Goal: Task Accomplishment & Management: Manage account settings

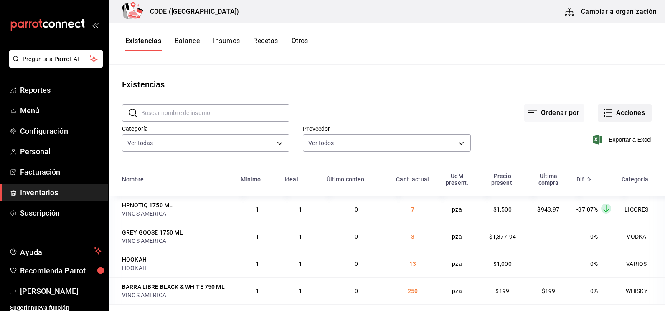
click at [603, 111] on icon "button" at bounding box center [608, 113] width 10 height 10
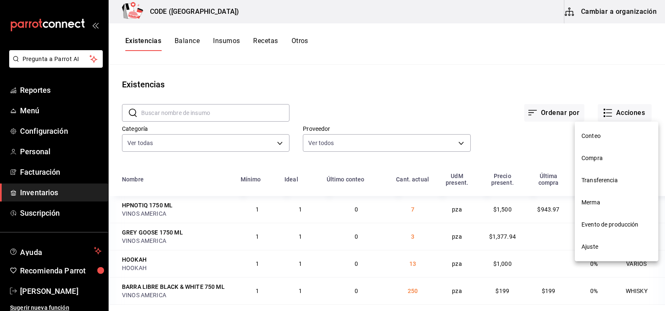
click at [589, 159] on span "Compra" at bounding box center [617, 158] width 70 height 9
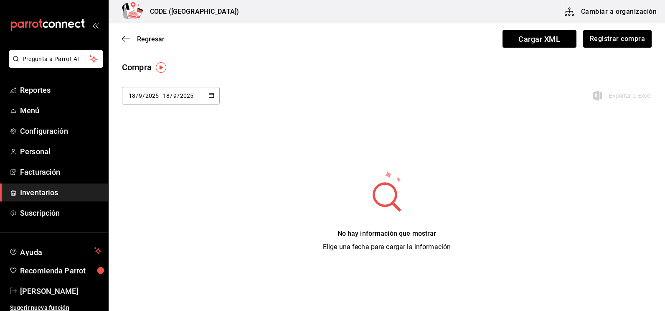
click at [615, 49] on div "Regresar Cargar XML Registrar compra" at bounding box center [387, 38] width 557 height 31
click at [616, 41] on button "Registrar compra" at bounding box center [617, 39] width 69 height 18
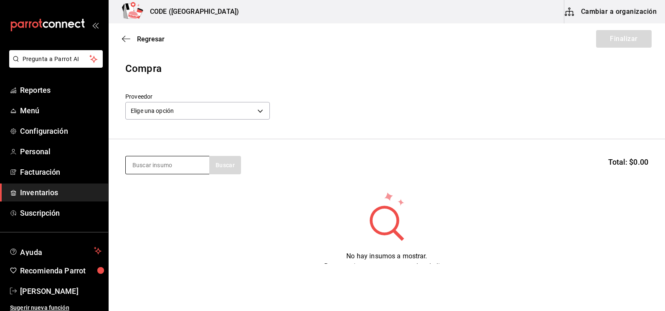
click at [195, 162] on input at bounding box center [168, 165] width 84 height 18
click at [153, 174] on section "Buscar Total: $0.00" at bounding box center [387, 165] width 557 height 52
click at [154, 169] on input at bounding box center [168, 165] width 84 height 18
type input "SMIR"
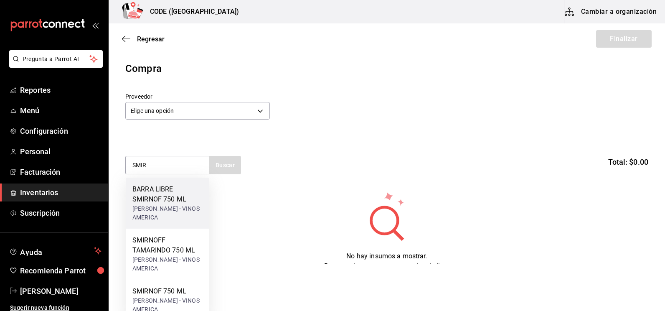
click at [181, 213] on div "[PERSON_NAME] - VINOS AMERICA" at bounding box center [168, 213] width 70 height 18
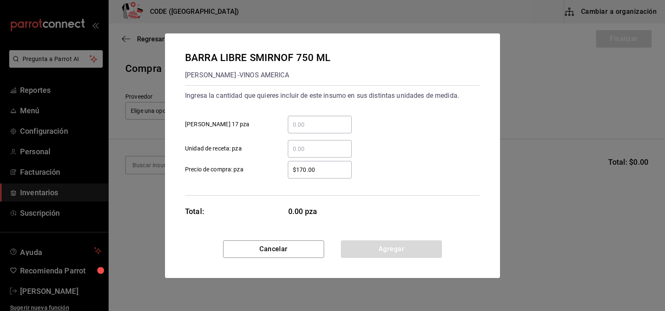
click at [310, 148] on input "​ Unidad de receta: pza" at bounding box center [320, 149] width 64 height 10
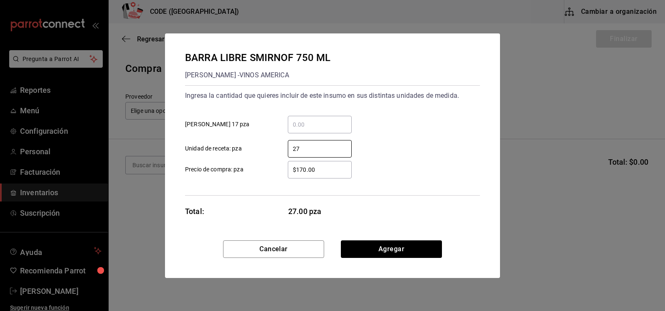
type input "27"
click at [379, 246] on button "Agregar" at bounding box center [391, 249] width 101 height 18
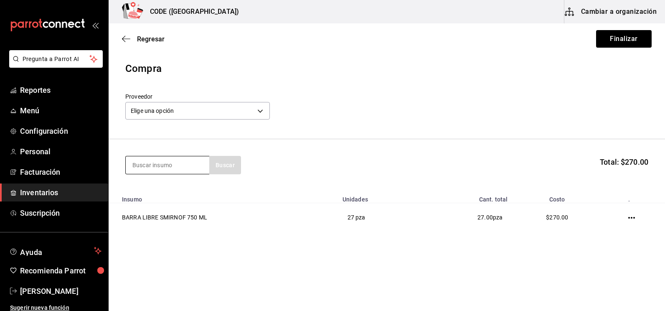
click at [189, 172] on input at bounding box center [168, 165] width 84 height 18
click at [186, 164] on input at bounding box center [168, 165] width 84 height 18
type input "TROPI"
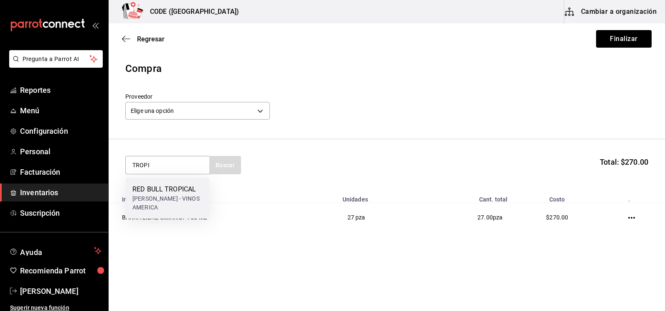
click at [158, 194] on div "RED BULL TROPICAL" at bounding box center [168, 189] width 70 height 10
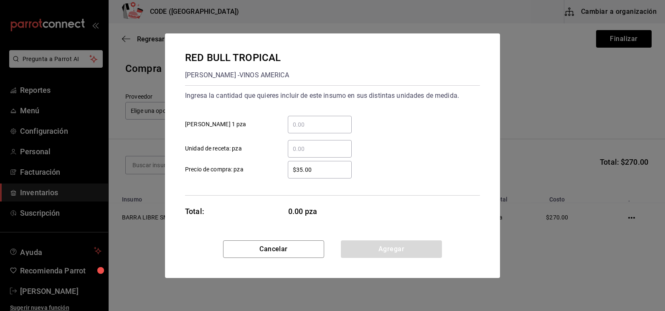
click at [308, 146] on input "​ Unidad de receta: pza" at bounding box center [320, 149] width 64 height 10
type input "1"
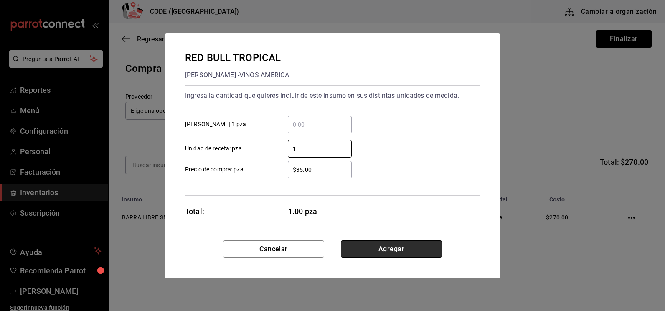
click at [369, 250] on button "Agregar" at bounding box center [391, 249] width 101 height 18
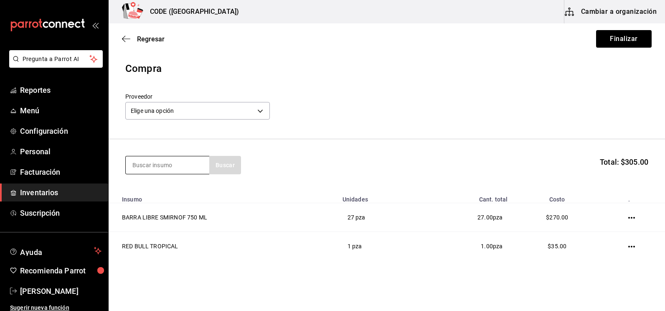
click at [181, 166] on input at bounding box center [168, 165] width 84 height 18
type input "REFR"
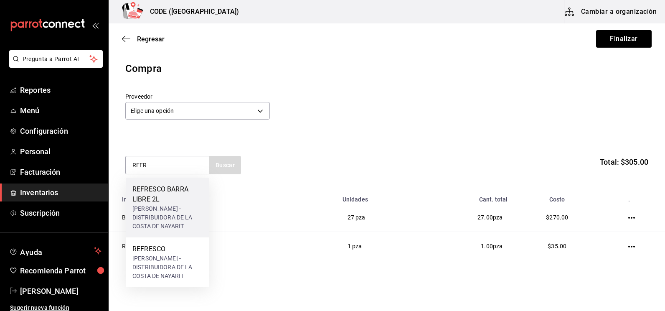
click at [156, 217] on div "[PERSON_NAME] - DISTRIBUIDORA DE LA COSTA DE NAYARIT" at bounding box center [168, 217] width 70 height 26
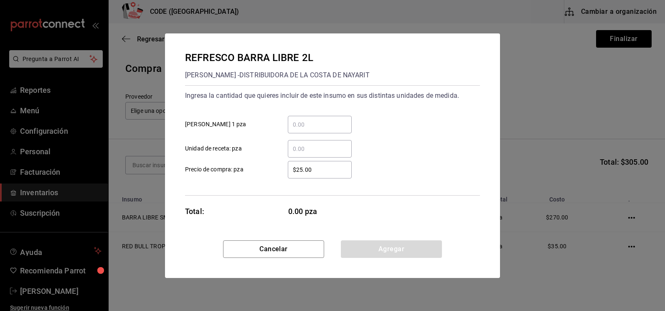
click at [317, 148] on input "​ Unidad de receta: pza" at bounding box center [320, 149] width 64 height 10
type input "0.83"
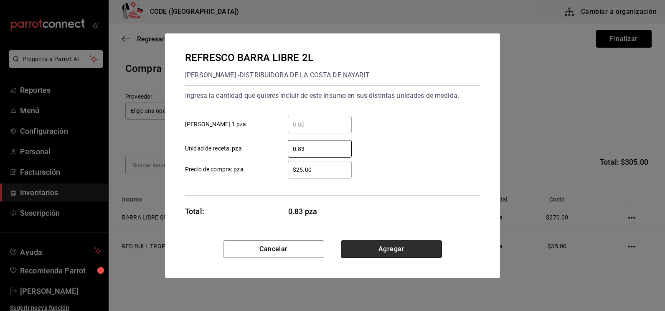
click at [381, 248] on button "Agregar" at bounding box center [391, 249] width 101 height 18
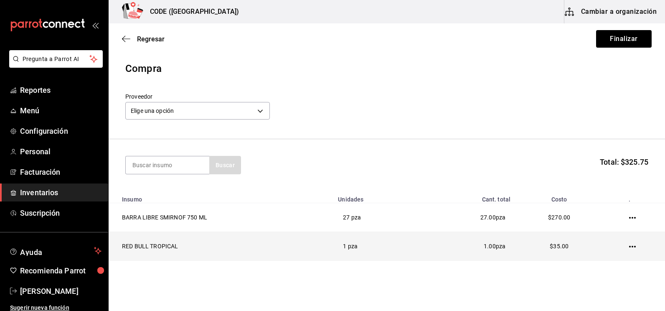
scroll to position [53, 0]
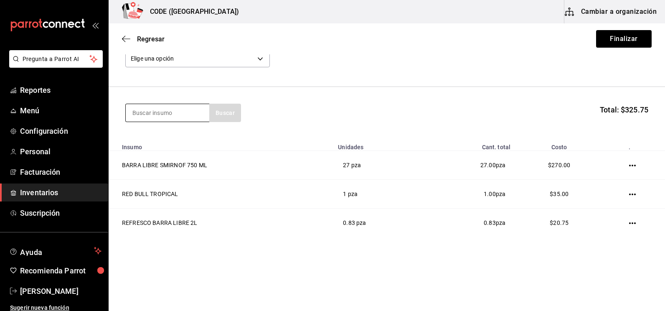
click at [191, 117] on input at bounding box center [168, 113] width 84 height 18
type input "QUIN"
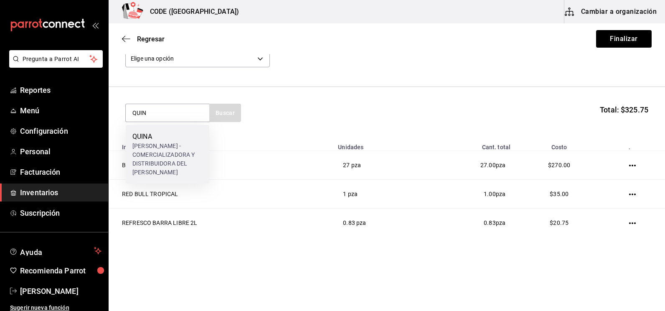
click at [183, 142] on div "[PERSON_NAME] - COMERCIALIZADORA Y DISTRIBUIDORA DEL [PERSON_NAME]" at bounding box center [168, 154] width 70 height 45
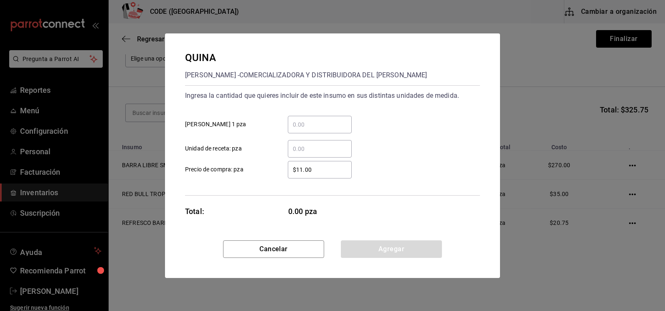
click at [301, 142] on div "​" at bounding box center [320, 149] width 64 height 18
click at [301, 144] on input "​ Unidad de receta: pza" at bounding box center [320, 149] width 64 height 10
type input "4"
click at [395, 248] on button "Agregar" at bounding box center [391, 249] width 101 height 18
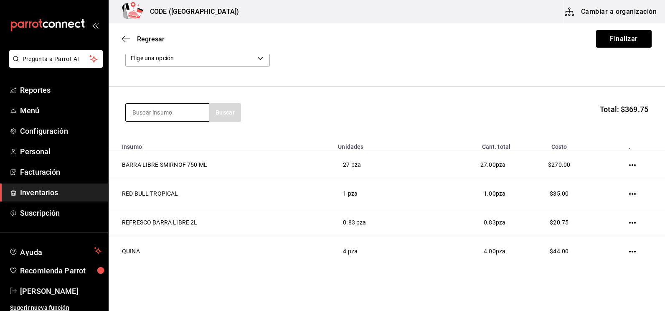
drag, startPoint x: 186, startPoint y: 115, endPoint x: 184, endPoint y: 120, distance: 5.1
click at [184, 120] on input at bounding box center [168, 113] width 84 height 18
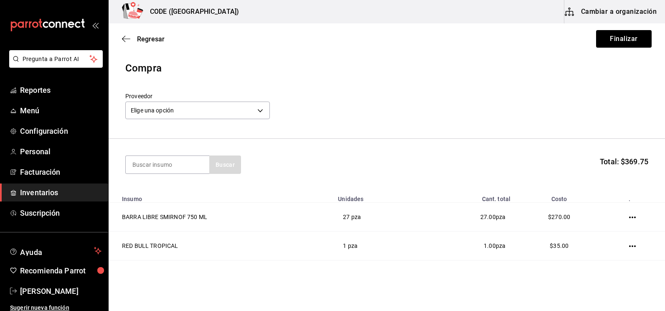
scroll to position [0, 0]
click at [163, 170] on input at bounding box center [168, 165] width 84 height 18
click at [148, 174] on section "Buscar Total: $369.75" at bounding box center [387, 165] width 557 height 52
click at [148, 168] on input at bounding box center [168, 165] width 84 height 18
type input "GRANA"
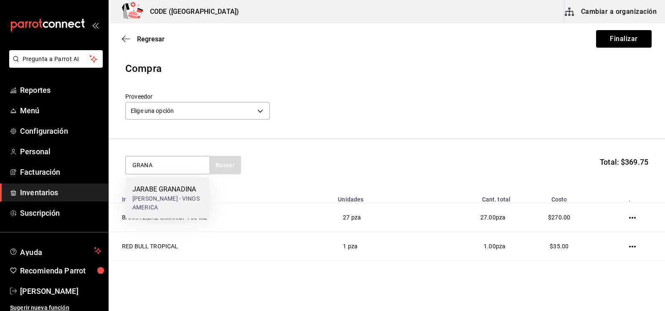
click at [155, 191] on div "JARABE GRANADINA" at bounding box center [168, 189] width 70 height 10
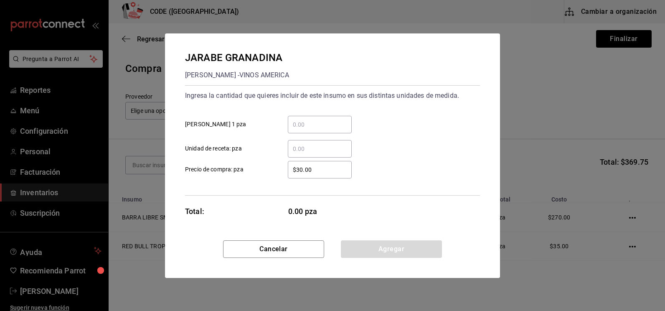
click at [314, 152] on input "​ Unidad de receta: pza" at bounding box center [320, 149] width 64 height 10
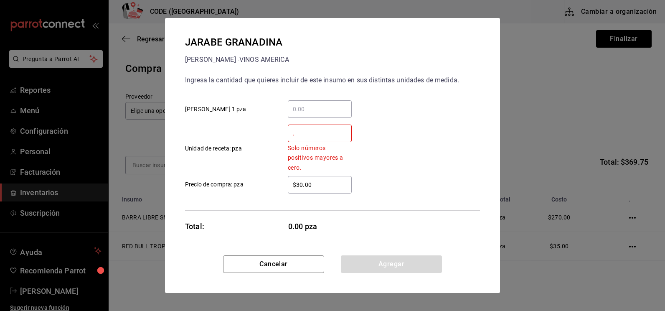
type input ".1"
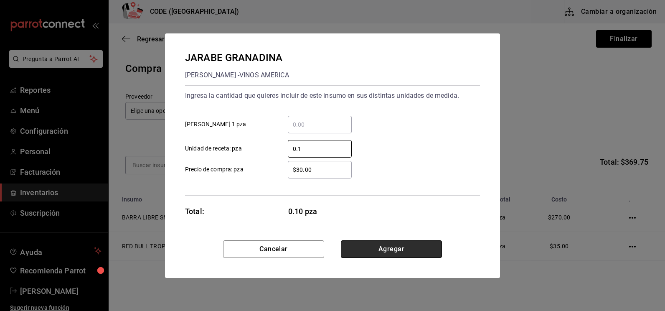
click at [388, 245] on button "Agregar" at bounding box center [391, 249] width 101 height 18
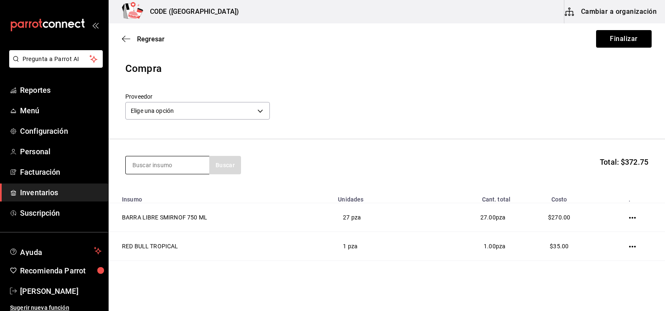
click at [168, 168] on input at bounding box center [168, 165] width 84 height 18
type input "REFRE"
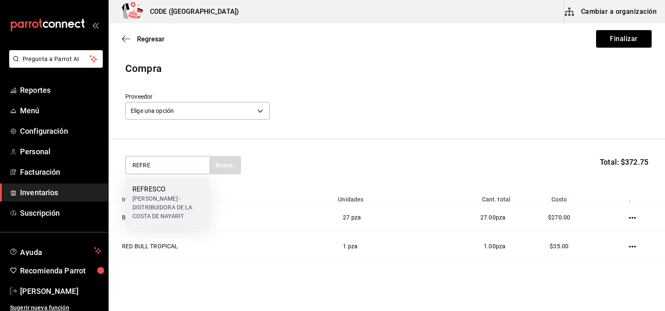
click at [163, 188] on div "REFRESCO" at bounding box center [168, 189] width 70 height 10
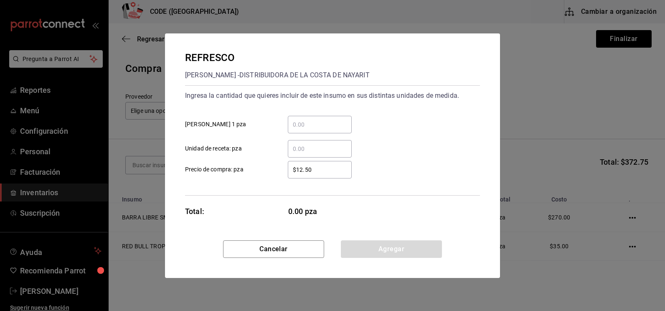
click at [312, 148] on input "​ Unidad de receta: pza" at bounding box center [320, 149] width 64 height 10
type input "40"
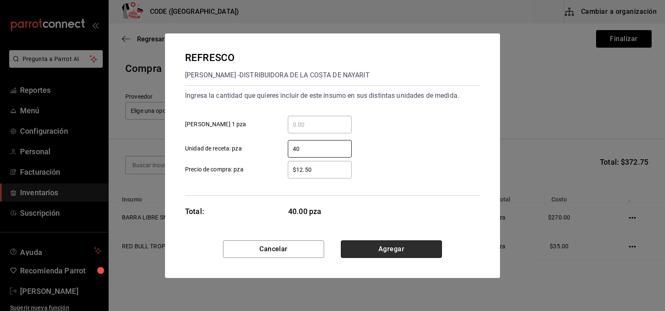
click at [379, 256] on button "Agregar" at bounding box center [391, 249] width 101 height 18
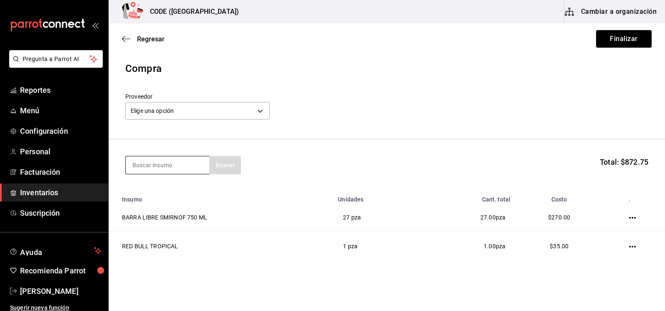
drag, startPoint x: 173, startPoint y: 163, endPoint x: 169, endPoint y: 160, distance: 4.7
click at [170, 164] on input at bounding box center [168, 165] width 84 height 18
click at [155, 164] on input at bounding box center [168, 165] width 84 height 18
click at [153, 163] on input at bounding box center [168, 165] width 84 height 18
type input "RED B"
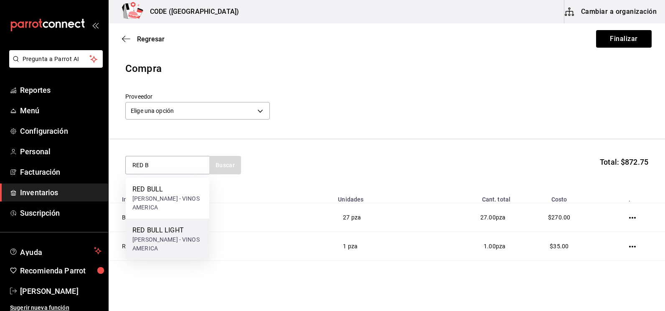
click at [157, 226] on div "RED BULL LIGHT" at bounding box center [168, 230] width 70 height 10
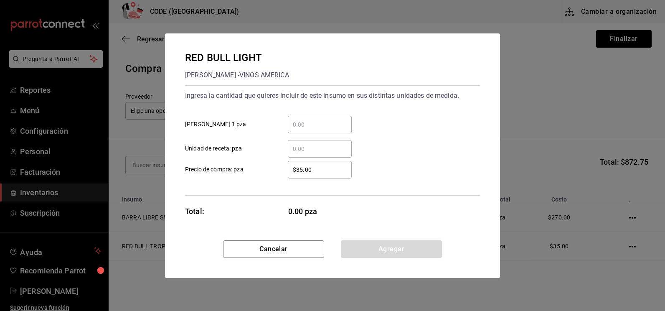
click at [310, 122] on input "​ [PERSON_NAME] 1 pza" at bounding box center [320, 125] width 64 height 10
type input "1"
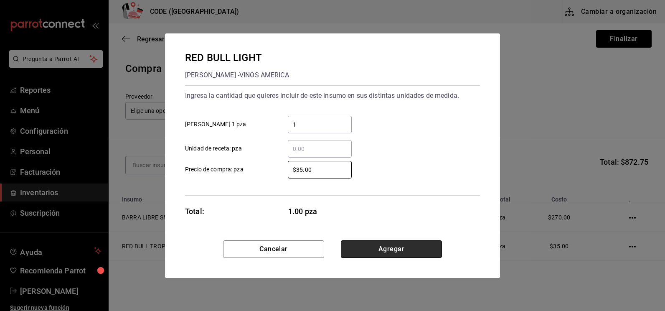
click at [376, 250] on button "Agregar" at bounding box center [391, 249] width 101 height 18
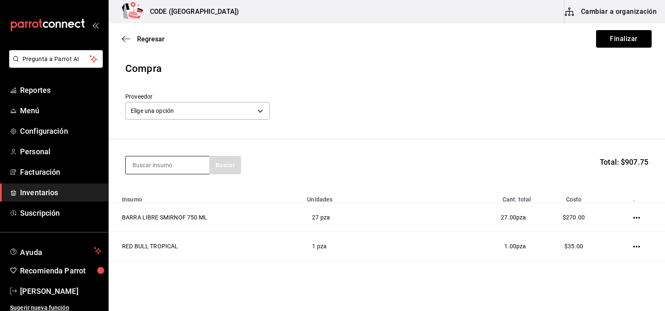
click at [157, 165] on input at bounding box center [168, 165] width 84 height 18
type input "RED B"
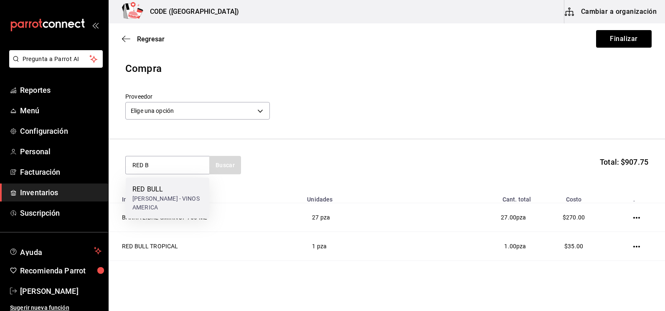
click at [153, 186] on div "RED BULL" at bounding box center [168, 189] width 70 height 10
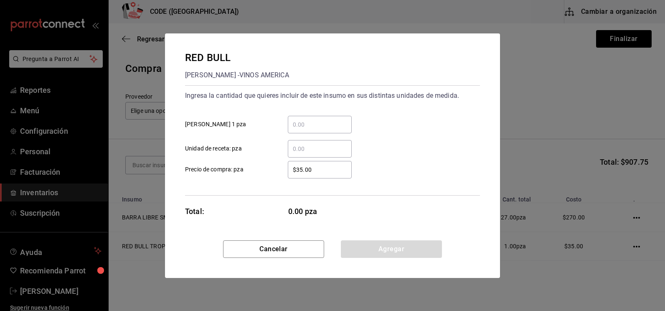
click at [303, 132] on div "​" at bounding box center [320, 125] width 64 height 18
click at [303, 130] on input "​ [PERSON_NAME] 1 pza" at bounding box center [320, 125] width 64 height 10
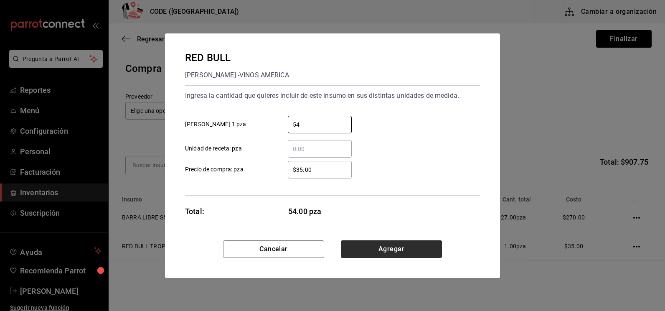
type input "54"
click at [377, 255] on button "Agregar" at bounding box center [391, 249] width 101 height 18
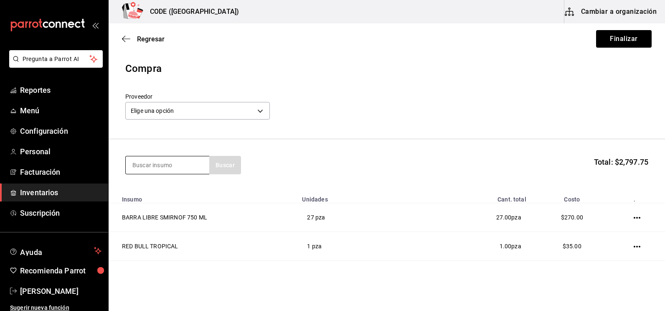
click at [173, 168] on input at bounding box center [168, 165] width 84 height 18
type input "AGUA N"
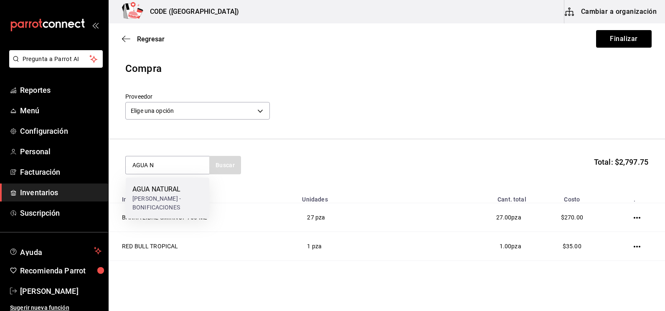
click at [187, 199] on div "[PERSON_NAME] - BONIFICACIONES" at bounding box center [168, 203] width 70 height 18
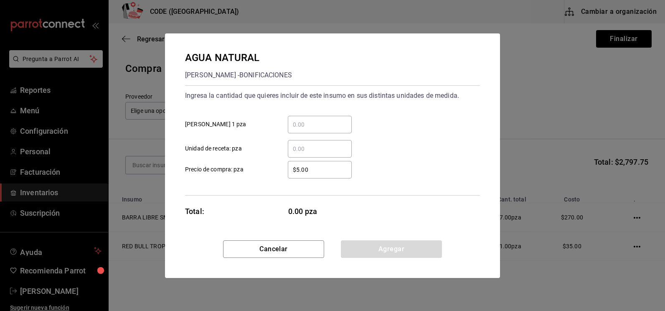
click at [308, 153] on input "​ Unidad de receta: pza" at bounding box center [320, 149] width 64 height 10
type input "6"
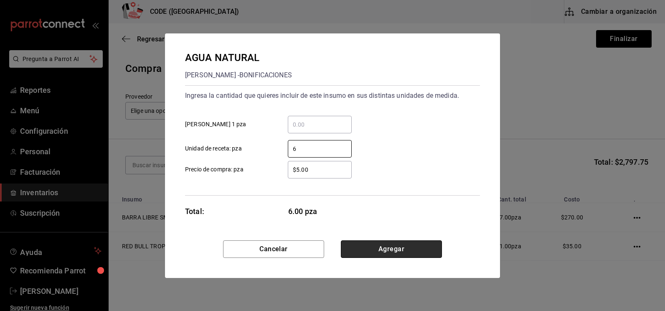
click at [398, 255] on button "Agregar" at bounding box center [391, 249] width 101 height 18
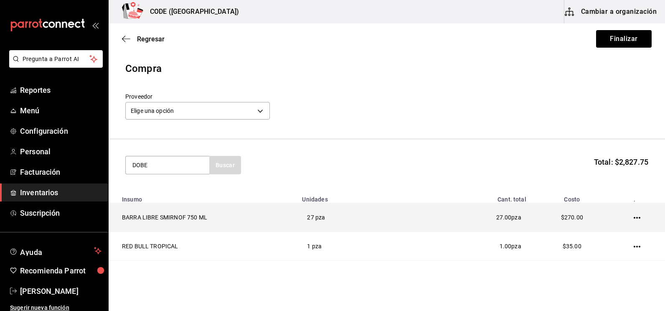
type input "DOBE"
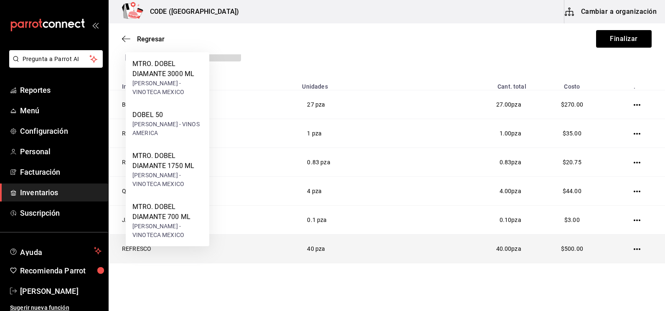
scroll to position [125, 0]
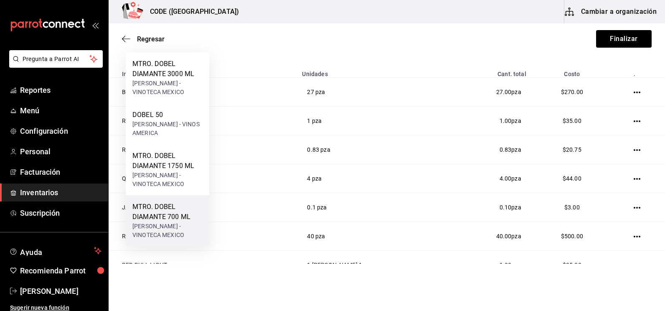
click at [161, 226] on div "[PERSON_NAME] - VINOTECA MEXICO" at bounding box center [168, 231] width 70 height 18
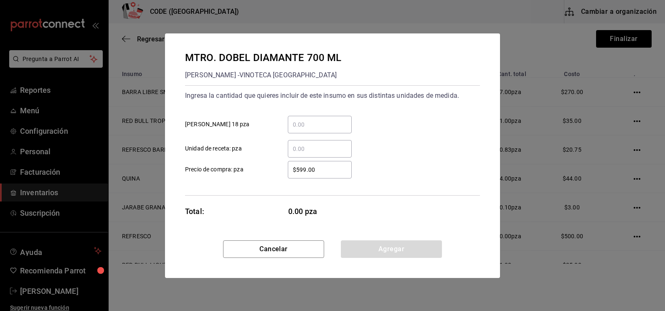
click at [317, 130] on div "​" at bounding box center [320, 125] width 64 height 18
click at [317, 130] on input "​ [PERSON_NAME] 18 pza" at bounding box center [320, 125] width 64 height 10
click at [313, 148] on input "​ Unidad de receta: pza" at bounding box center [320, 149] width 64 height 10
type input "1"
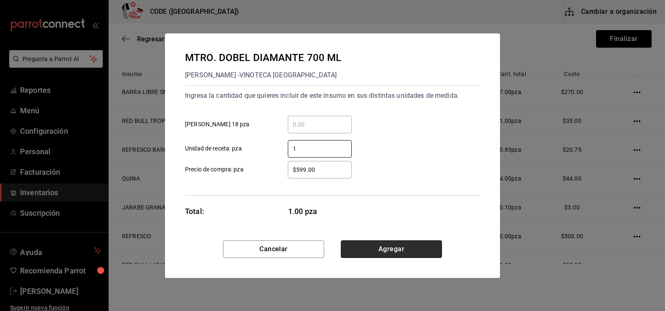
click at [377, 250] on button "Agregar" at bounding box center [391, 249] width 101 height 18
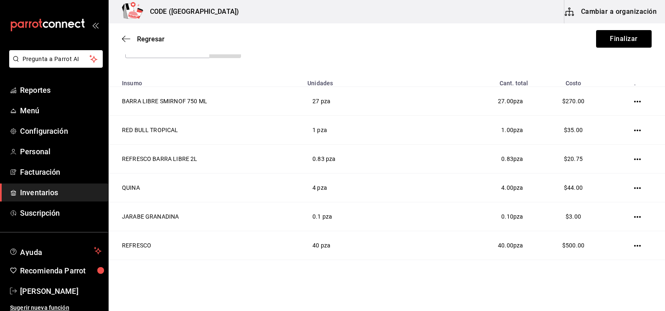
scroll to position [0, 0]
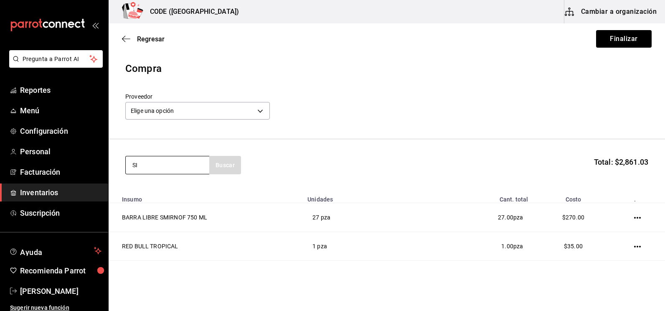
type input "S"
type input "PATR"
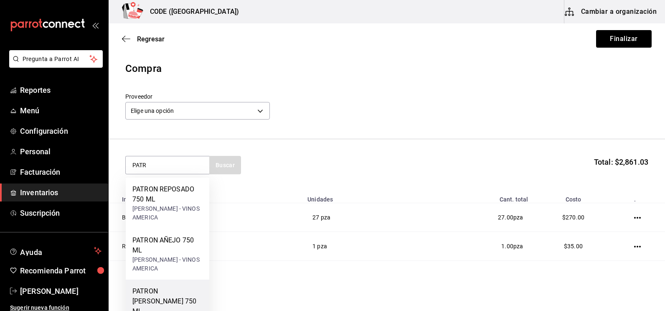
click at [157, 286] on div "PATRON [PERSON_NAME] 750 ML" at bounding box center [168, 301] width 70 height 30
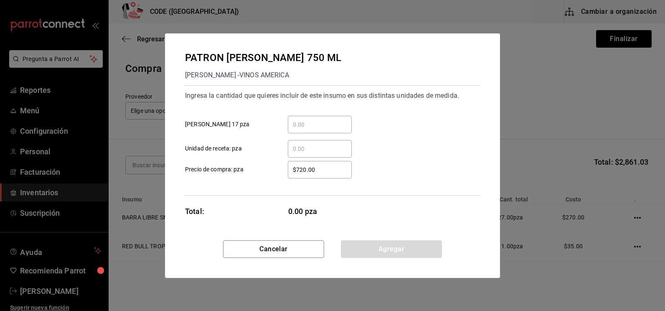
click at [311, 143] on div "​" at bounding box center [320, 149] width 64 height 18
click at [311, 144] on input "​ Unidad de receta: pza" at bounding box center [320, 149] width 64 height 10
type input "1"
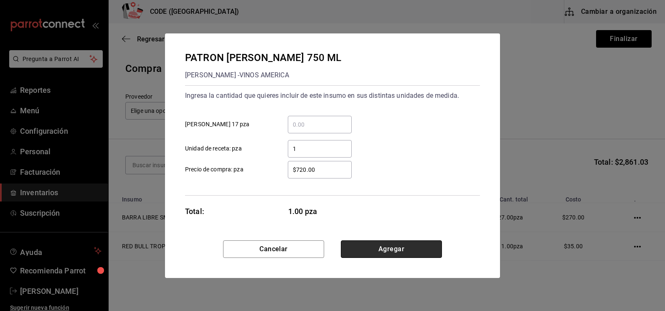
click at [368, 251] on button "Agregar" at bounding box center [391, 249] width 101 height 18
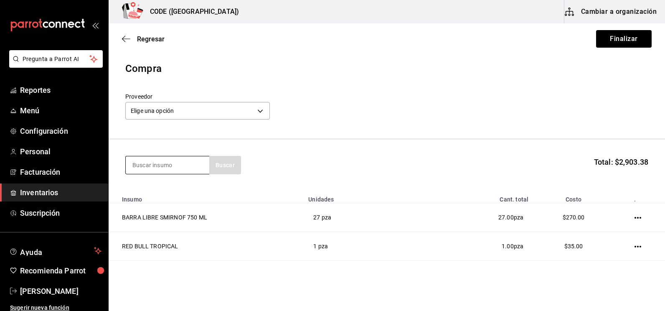
click at [159, 168] on input at bounding box center [168, 165] width 84 height 18
type input "[PERSON_NAME]"
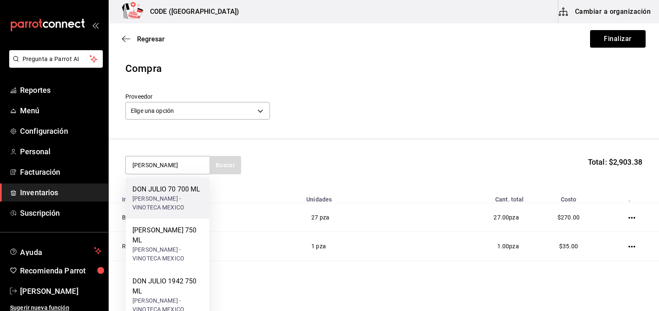
click at [142, 188] on div "DON JULIO 70 700 ML" at bounding box center [168, 189] width 70 height 10
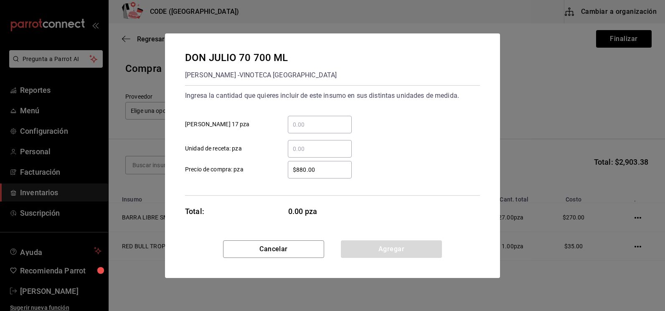
click at [299, 147] on input "​ Unidad de receta: pza" at bounding box center [320, 149] width 64 height 10
type input "1"
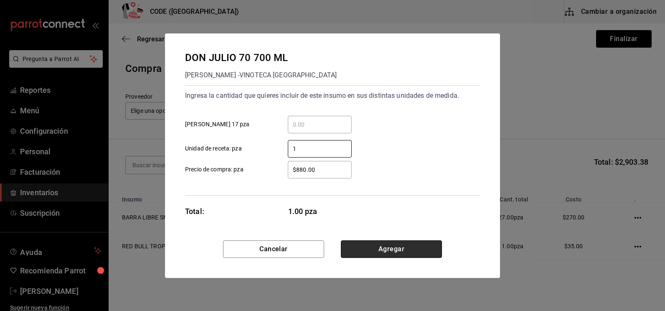
click at [421, 252] on button "Agregar" at bounding box center [391, 249] width 101 height 18
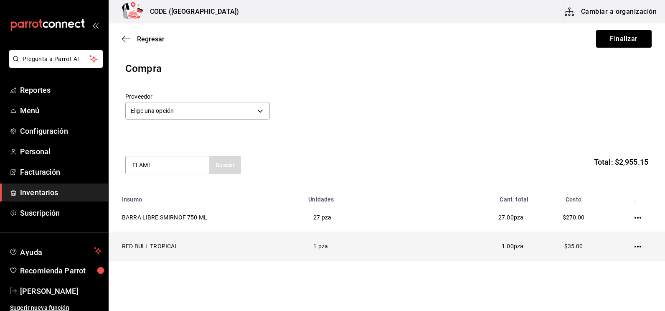
type input "FLAMI"
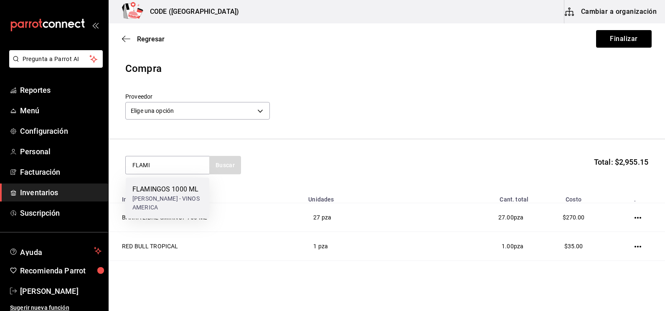
click at [144, 194] on div "[PERSON_NAME] - VINOS AMERICA" at bounding box center [168, 203] width 70 height 18
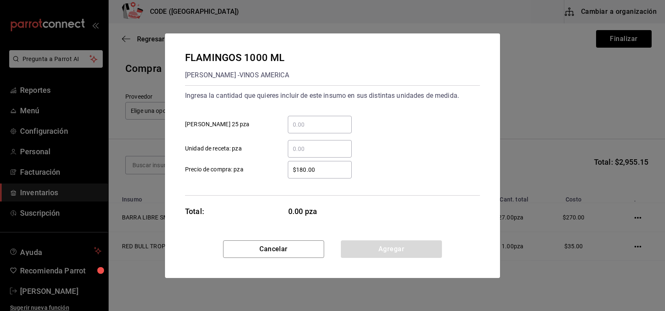
click at [304, 152] on input "​ Unidad de receta: pza" at bounding box center [320, 149] width 64 height 10
type input "3"
click at [372, 255] on button "Agregar" at bounding box center [391, 249] width 101 height 18
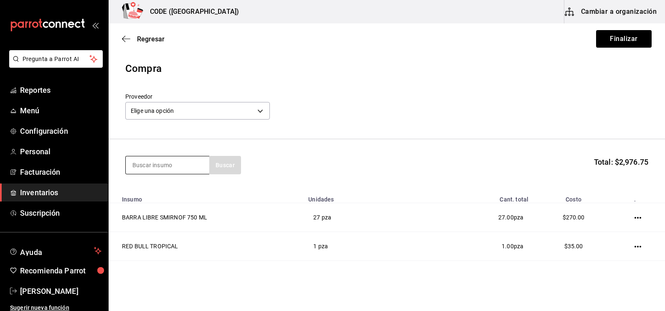
click at [143, 163] on input at bounding box center [168, 165] width 84 height 18
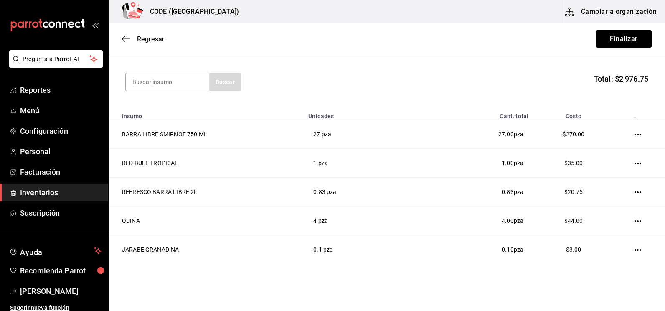
scroll to position [7, 0]
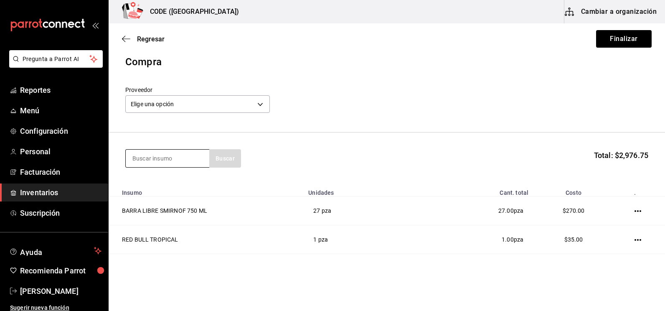
click at [164, 159] on input at bounding box center [168, 159] width 84 height 18
type input "AMAR"
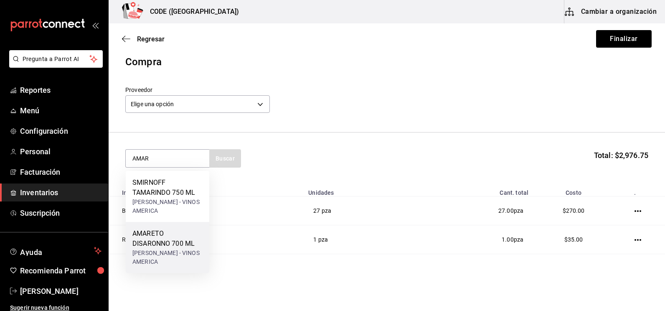
click at [148, 239] on div "AMARETO DISARONNO 700 ML" at bounding box center [168, 239] width 70 height 20
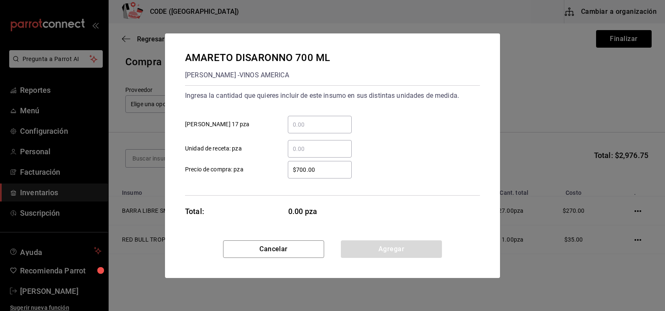
click at [295, 149] on input "​ Unidad de receta: pza" at bounding box center [320, 149] width 64 height 10
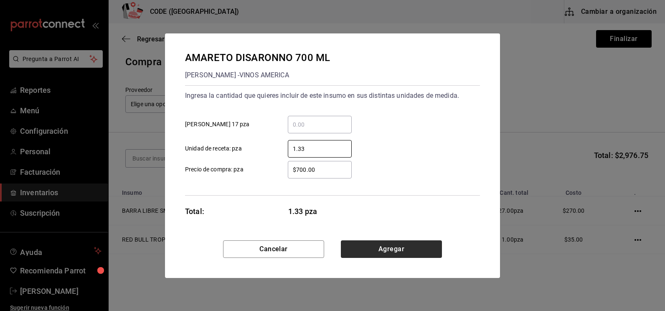
type input "1.33"
click at [378, 254] on button "Agregar" at bounding box center [391, 249] width 101 height 18
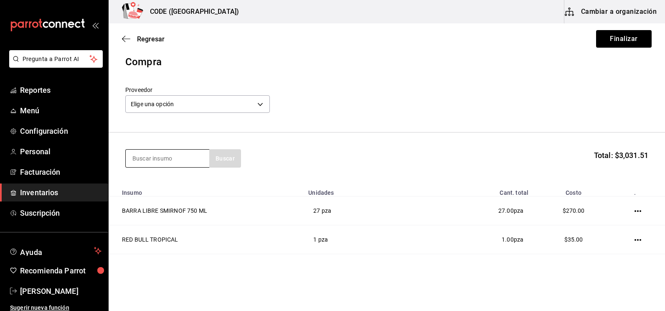
click at [173, 159] on input at bounding box center [168, 159] width 84 height 18
type input "BAI"
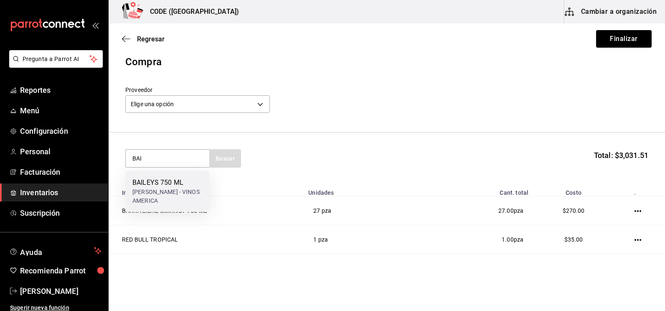
click at [176, 179] on div "BAILEYS 750 ML" at bounding box center [168, 183] width 70 height 10
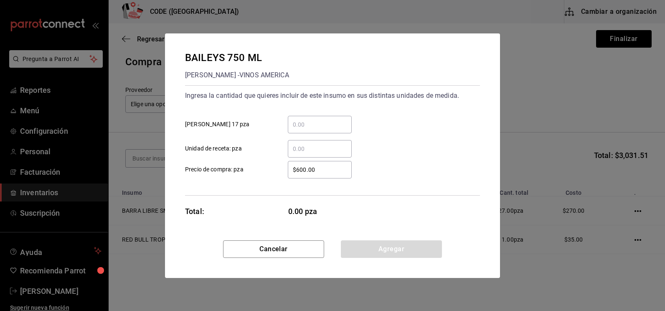
click at [297, 145] on input "​ Unidad de receta: pza" at bounding box center [320, 149] width 64 height 10
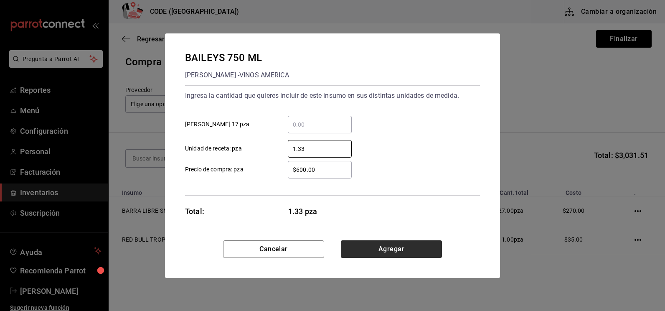
type input "1.33"
click at [378, 250] on button "Agregar" at bounding box center [391, 249] width 101 height 18
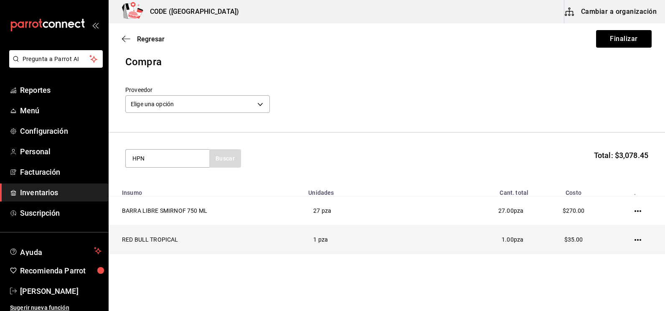
type input "HPN"
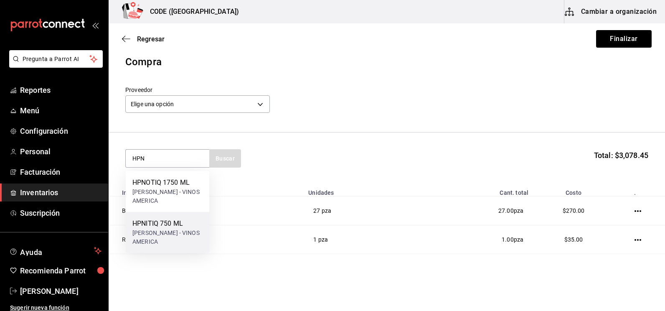
click at [201, 222] on div "HPNITIQ 750 [PERSON_NAME] - VINOS AMERICA" at bounding box center [168, 232] width 84 height 41
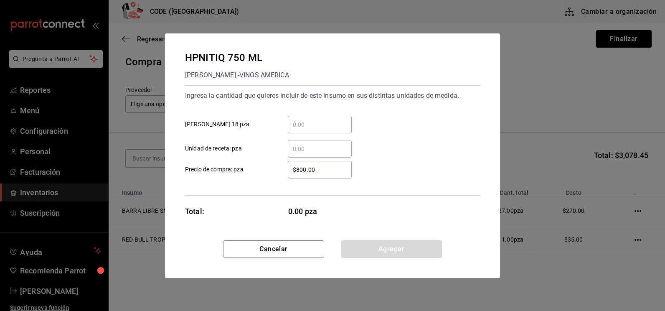
click at [318, 150] on input "​ Unidad de receta: pza" at bounding box center [320, 149] width 64 height 10
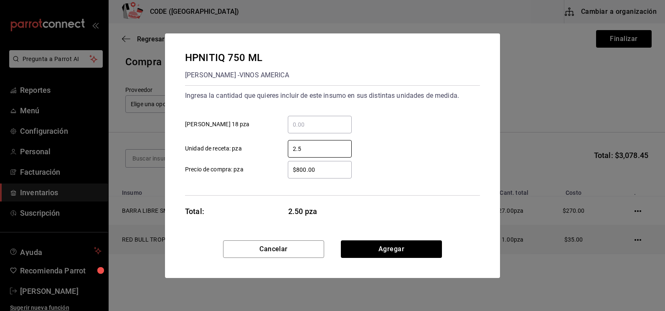
type input "2.5"
click at [389, 251] on button "Agregar" at bounding box center [391, 249] width 101 height 18
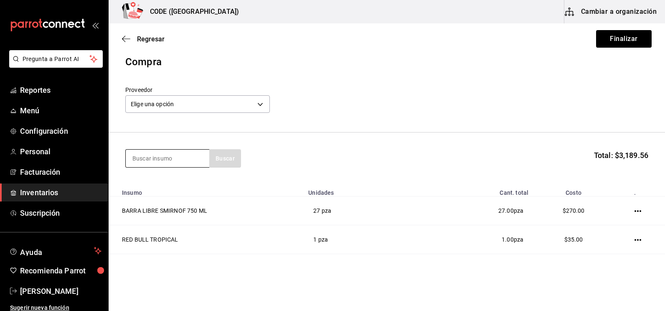
click at [180, 153] on input at bounding box center [168, 159] width 84 height 18
type input "JAG"
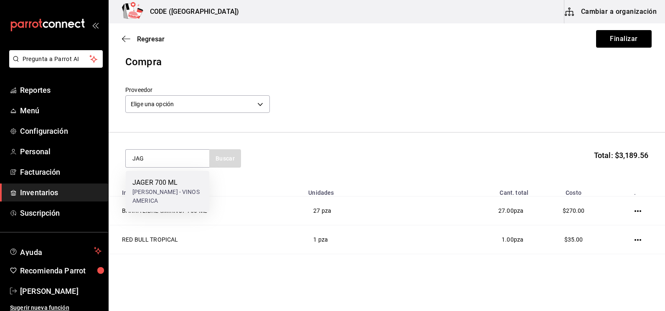
click at [167, 184] on div "JAGER 700 ML" at bounding box center [168, 183] width 70 height 10
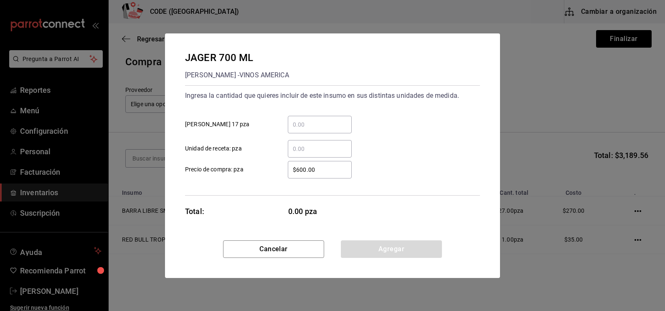
click at [305, 147] on input "​ Unidad de receta: pza" at bounding box center [320, 149] width 64 height 10
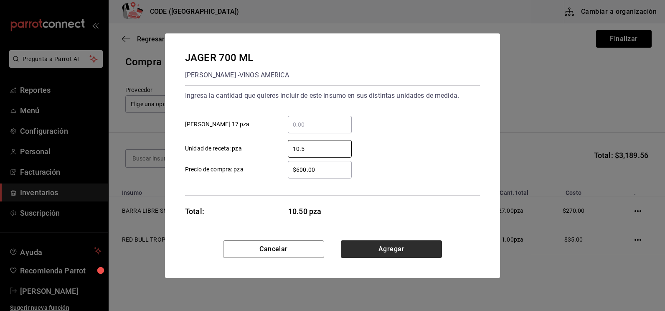
type input "10.5"
click at [406, 250] on button "Agregar" at bounding box center [391, 249] width 101 height 18
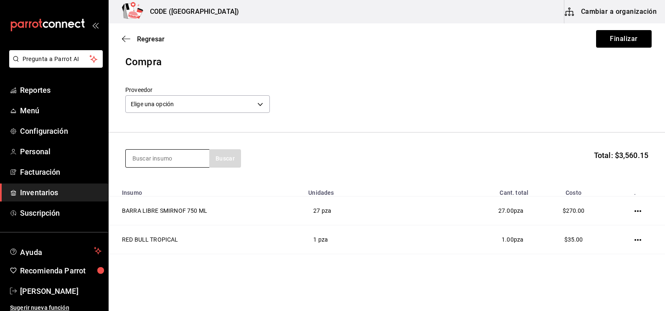
click at [152, 155] on input at bounding box center [168, 159] width 84 height 18
type input "COUR"
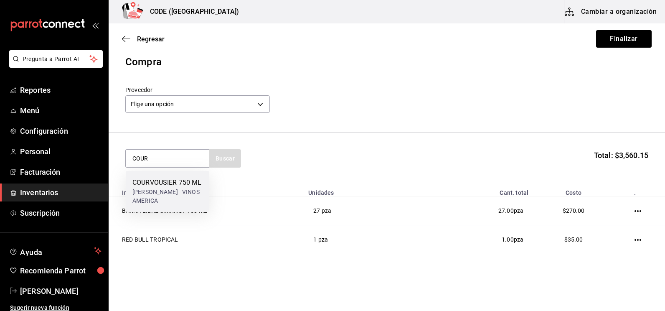
click at [182, 180] on div "COURVOUSIER 750 ML" at bounding box center [168, 183] width 70 height 10
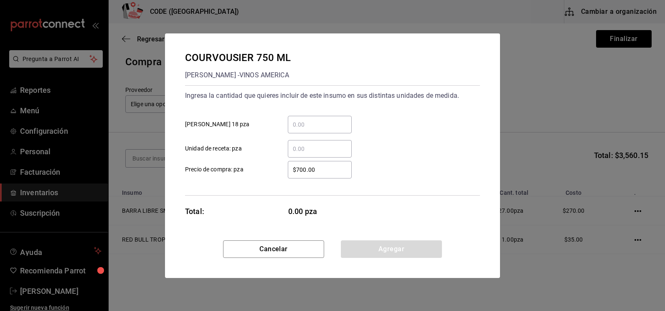
drag, startPoint x: 308, startPoint y: 146, endPoint x: 315, endPoint y: 147, distance: 6.3
click at [315, 147] on input "​ Unidad de receta: pza" at bounding box center [320, 149] width 64 height 10
type input "0.66"
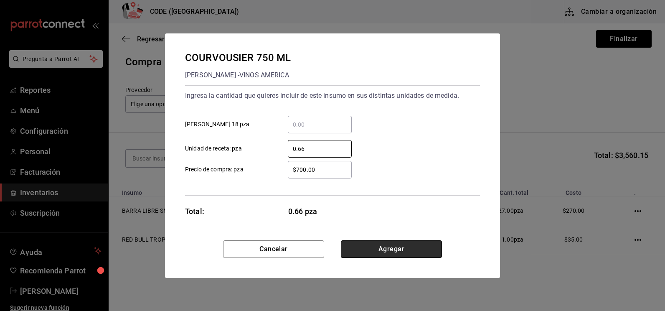
click at [377, 252] on button "Agregar" at bounding box center [391, 249] width 101 height 18
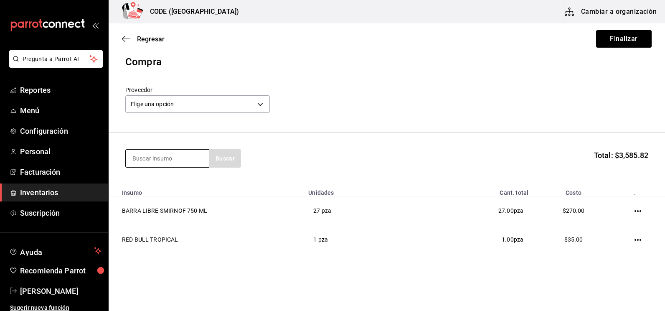
click at [145, 151] on input at bounding box center [168, 159] width 84 height 18
click at [373, 119] on header "Compra Proveedor Elige una opción default" at bounding box center [387, 93] width 557 height 78
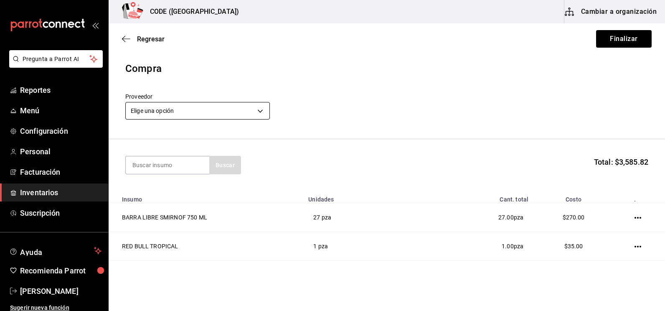
click at [149, 104] on body "Pregunta a Parrot AI Reportes Menú Configuración Personal Facturación Inventari…" at bounding box center [332, 132] width 665 height 264
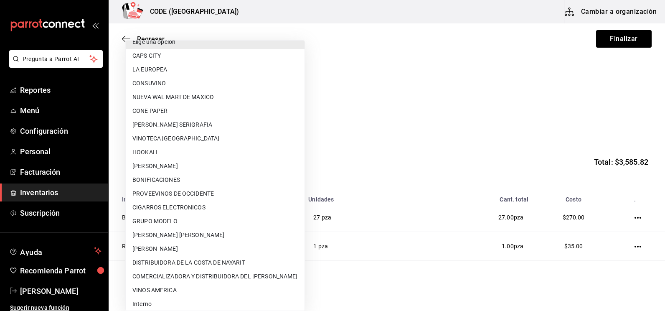
scroll to position [13, 0]
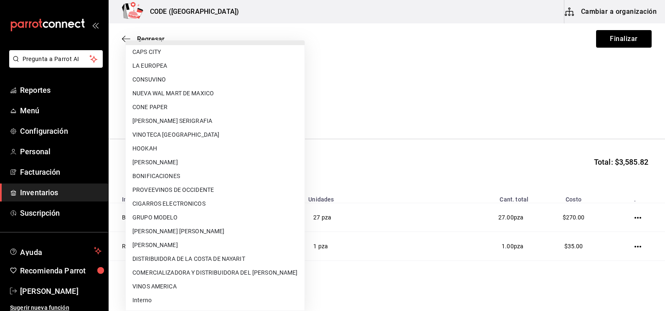
click at [203, 305] on li "Interno" at bounding box center [215, 300] width 179 height 14
type input "3a07a19e-be62-4050-a472-e8de4feefa02"
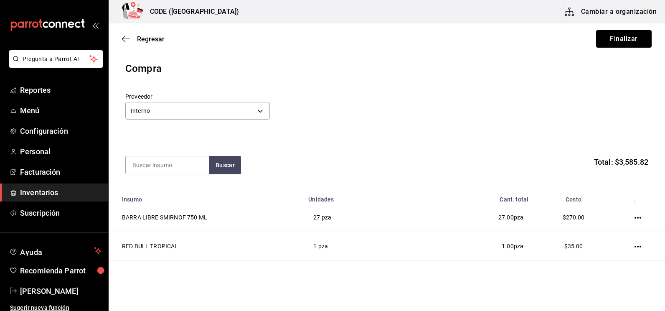
click at [624, 40] on button "Finalizar" at bounding box center [624, 39] width 56 height 18
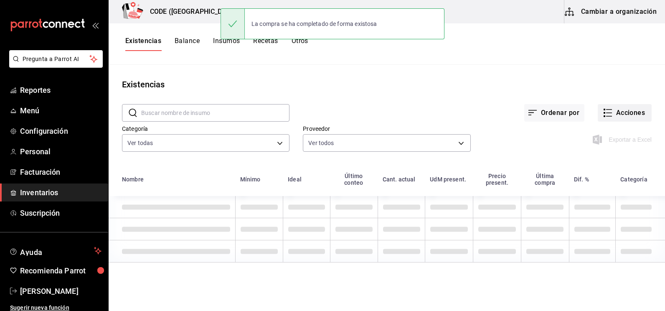
click at [616, 109] on button "Acciones" at bounding box center [625, 113] width 54 height 18
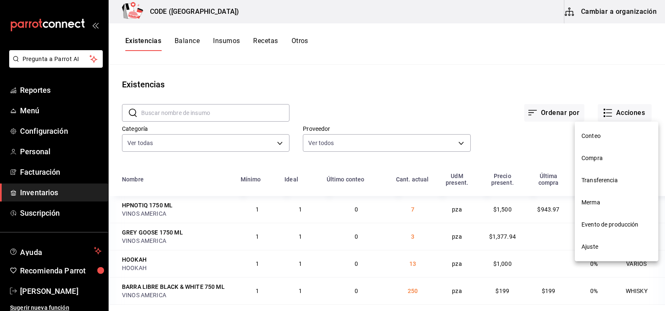
click at [602, 158] on span "Compra" at bounding box center [617, 158] width 70 height 9
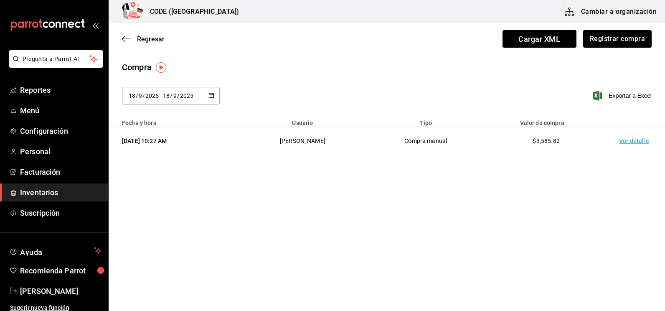
click at [636, 136] on td "Ver detalle" at bounding box center [636, 141] width 59 height 29
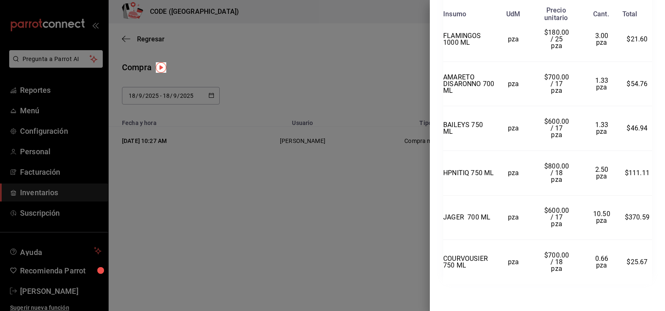
scroll to position [715, 0]
click at [329, 221] on div at bounding box center [332, 155] width 665 height 311
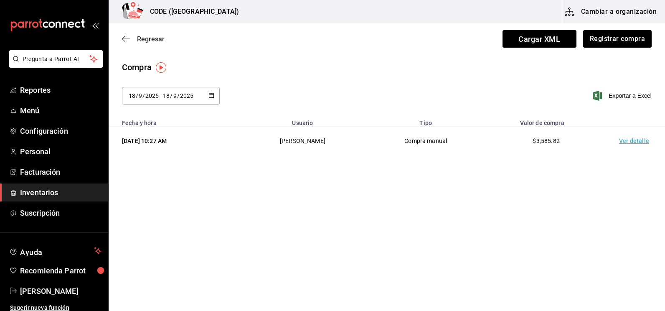
click at [151, 41] on span "Regresar" at bounding box center [151, 39] width 28 height 8
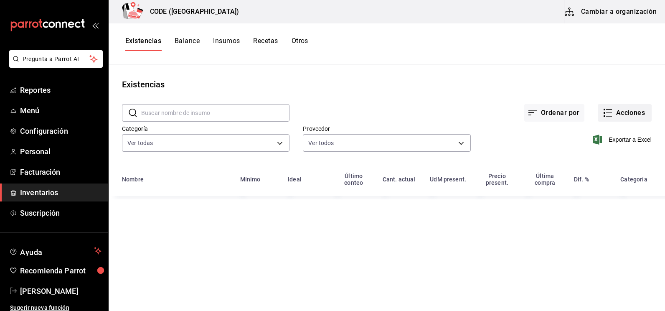
click at [607, 111] on icon "button" at bounding box center [608, 113] width 10 height 10
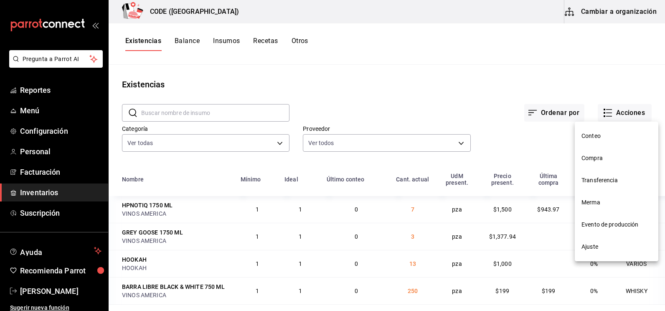
click at [592, 206] on span "Merma" at bounding box center [617, 202] width 70 height 9
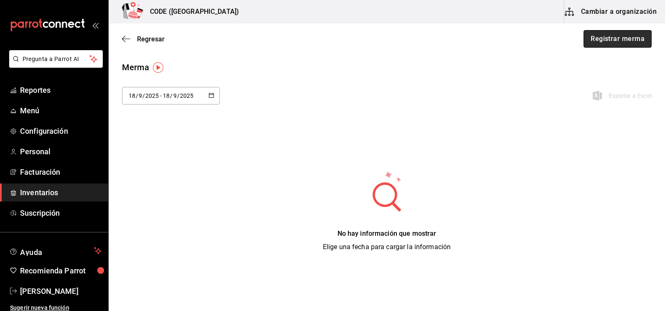
click at [600, 45] on button "Registrar merma" at bounding box center [618, 39] width 68 height 18
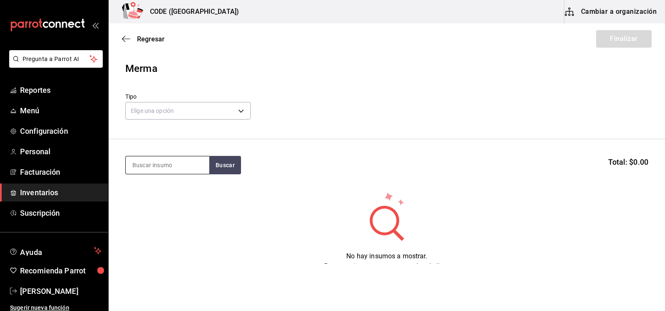
drag, startPoint x: 150, startPoint y: 165, endPoint x: 147, endPoint y: 167, distance: 4.3
click at [150, 165] on input at bounding box center [168, 165] width 84 height 18
type input "CERE"
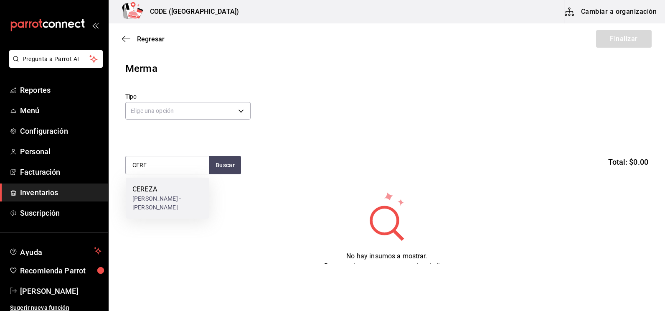
click at [149, 204] on div "[PERSON_NAME] - [PERSON_NAME]" at bounding box center [168, 203] width 70 height 18
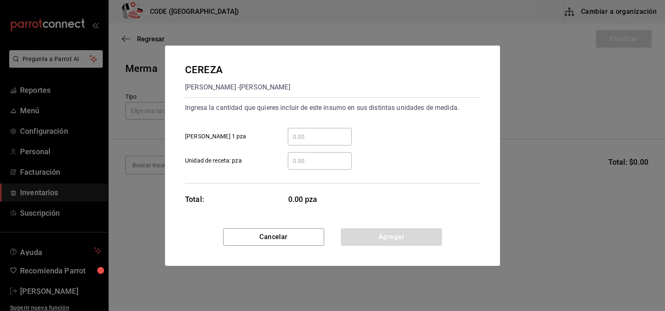
click at [306, 165] on input "​ Unidad de receta: pza" at bounding box center [320, 161] width 64 height 10
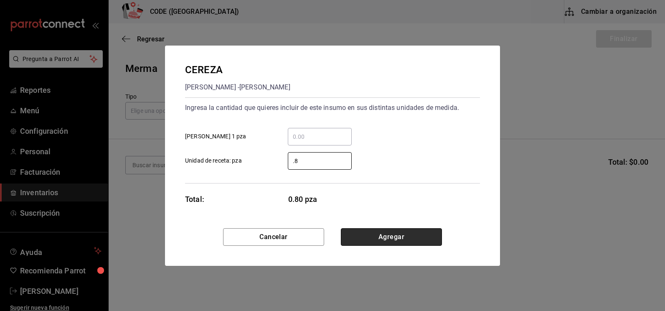
type input "0.8"
click at [377, 240] on button "Agregar" at bounding box center [391, 237] width 101 height 18
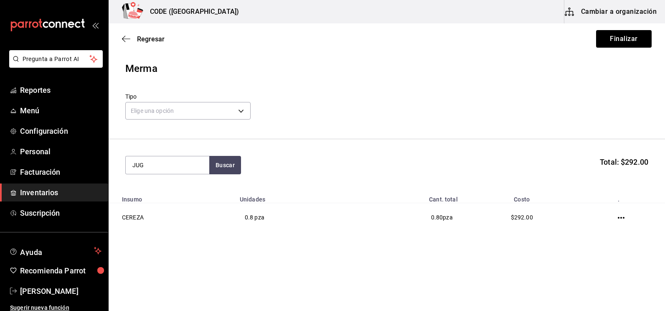
type input "JUG"
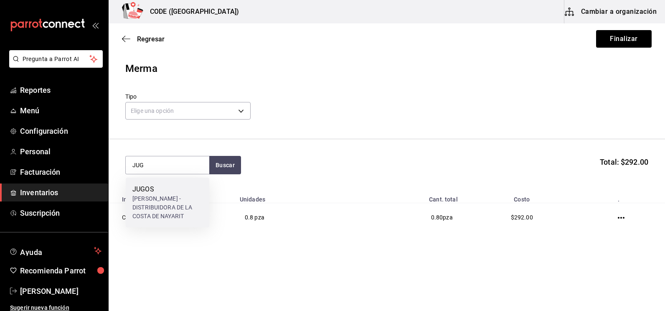
click at [163, 196] on div "[PERSON_NAME] - DISTRIBUIDORA DE LA COSTA DE NAYARIT" at bounding box center [168, 207] width 70 height 26
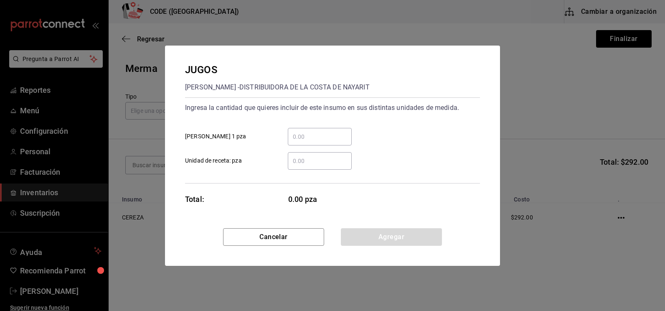
click at [311, 164] on input "​ Unidad de receta: pza" at bounding box center [320, 161] width 64 height 10
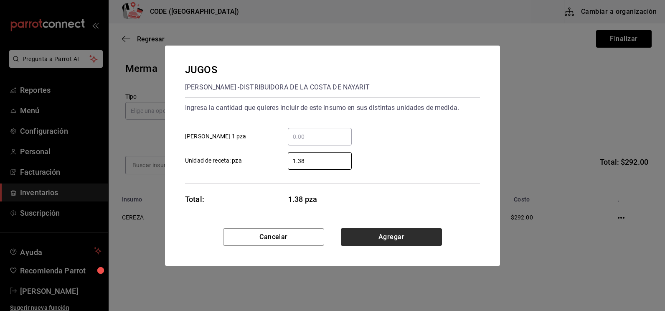
type input "1.38"
click at [376, 240] on button "Agregar" at bounding box center [391, 237] width 101 height 18
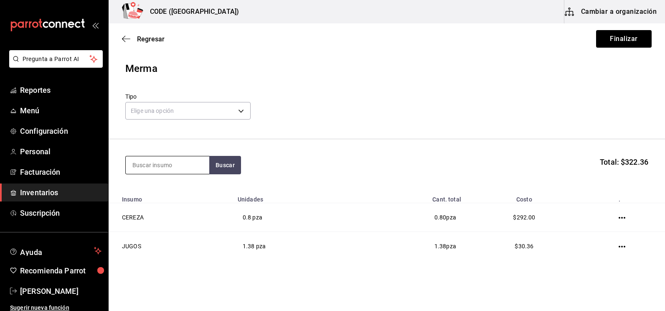
click at [173, 169] on input at bounding box center [168, 165] width 84 height 18
type input "CUER"
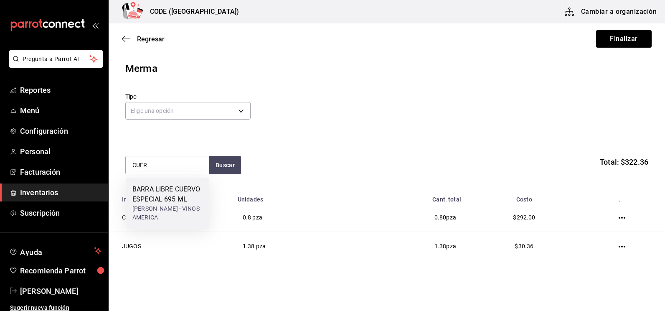
click at [147, 189] on div "BARRA LIBRE CUERVO ESPECIAL 695 ML" at bounding box center [168, 194] width 70 height 20
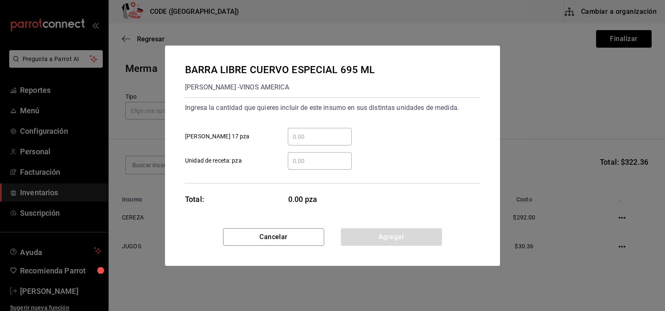
click at [306, 157] on input "​ Unidad de receta: pza" at bounding box center [320, 161] width 64 height 10
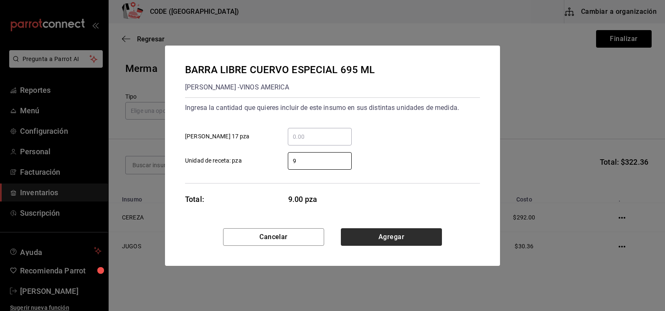
type input "9"
click at [375, 240] on button "Agregar" at bounding box center [391, 237] width 101 height 18
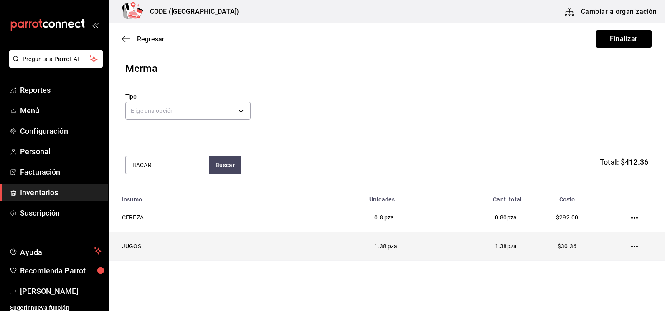
type input "BACAR"
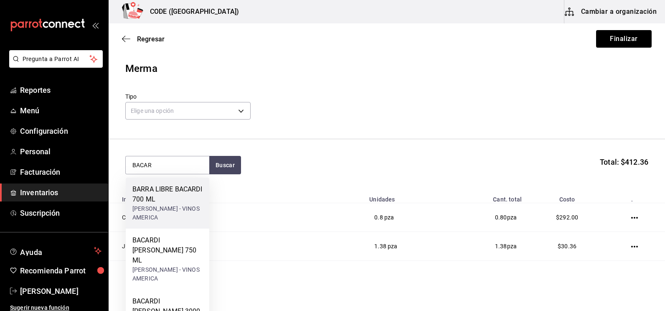
click at [145, 201] on div "BARRA LIBRE BACARDI 700 ML" at bounding box center [168, 194] width 70 height 20
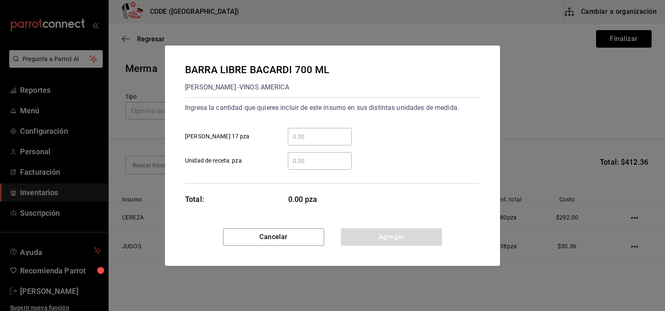
click at [298, 162] on input "​ Unidad de receta: pza" at bounding box center [320, 161] width 64 height 10
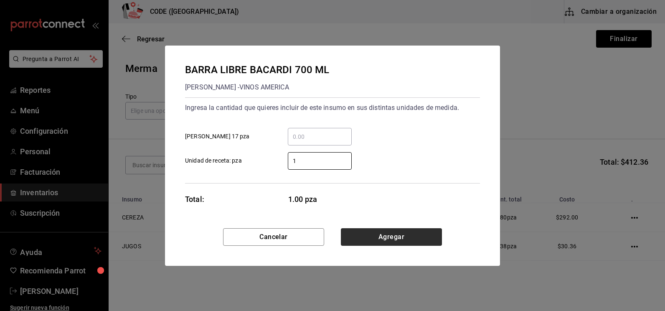
type input "1"
click at [384, 233] on button "Agregar" at bounding box center [391, 237] width 101 height 18
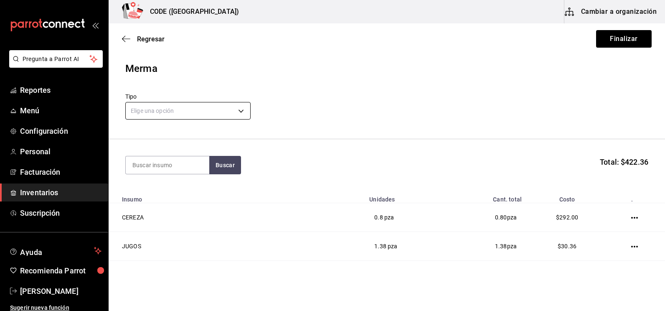
click at [180, 108] on body "Pregunta a Parrot AI Reportes Menú Configuración Personal Facturación Inventari…" at bounding box center [332, 132] width 665 height 264
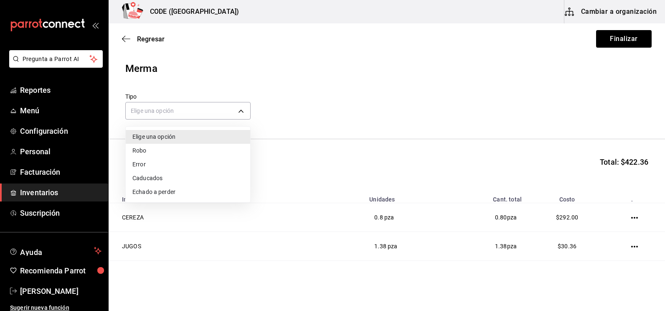
click at [163, 168] on li "Error" at bounding box center [188, 165] width 125 height 14
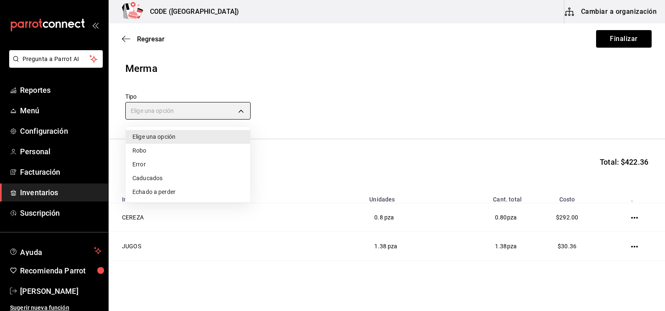
type input "ERROR"
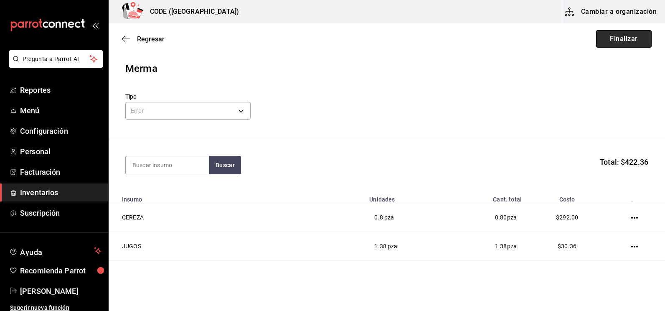
click at [614, 37] on button "Finalizar" at bounding box center [624, 39] width 56 height 18
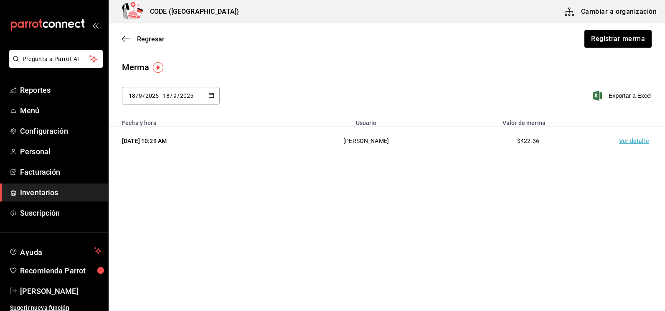
click at [635, 140] on td "Ver detalle" at bounding box center [636, 141] width 59 height 29
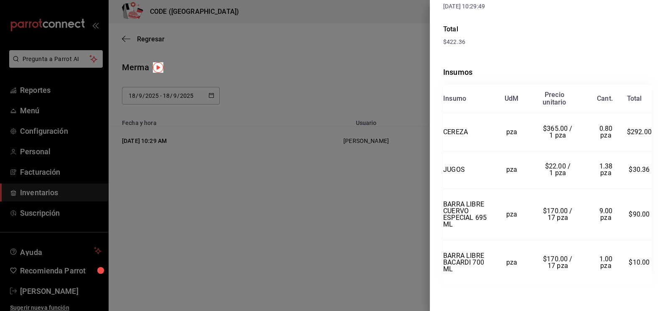
scroll to position [124, 0]
click at [349, 200] on div at bounding box center [332, 155] width 665 height 311
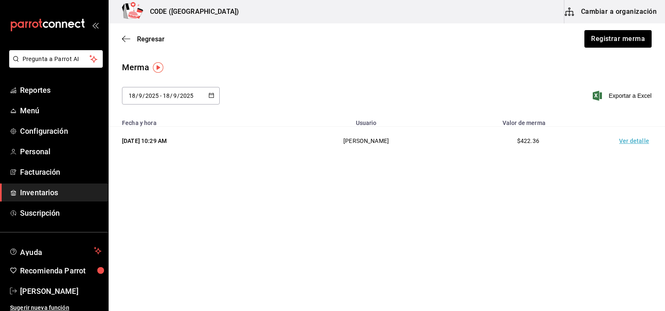
click at [61, 189] on span "Inventarios" at bounding box center [61, 192] width 82 height 11
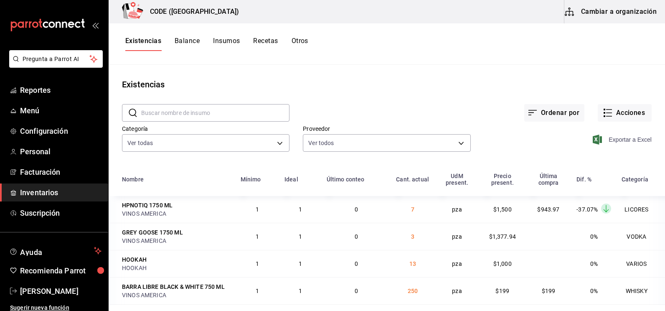
click at [622, 140] on span "Exportar a Excel" at bounding box center [623, 140] width 57 height 10
